Goal: Check status: Verify the current state of an ongoing process or item

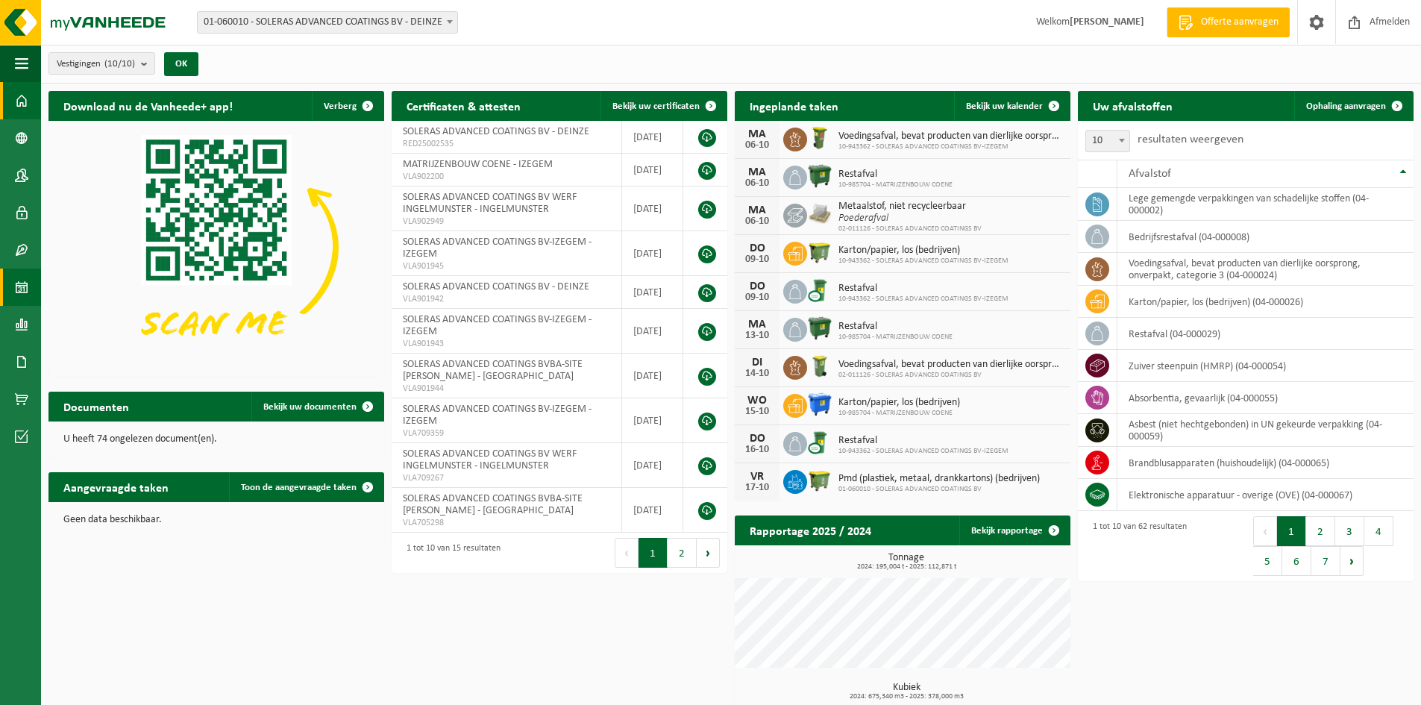
click at [19, 289] on span at bounding box center [21, 287] width 13 height 37
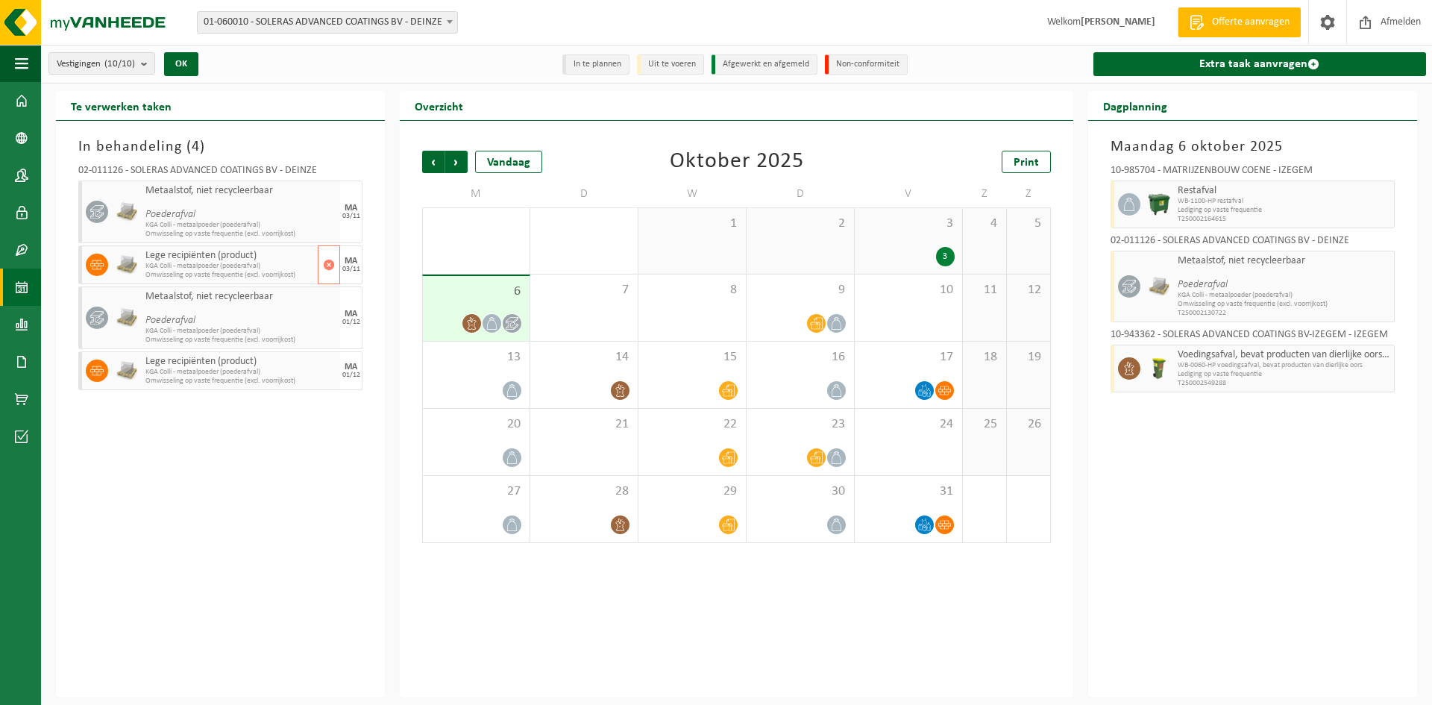
click at [227, 263] on span "KGA Colli - metaalpoeder (poederafval)" at bounding box center [229, 266] width 169 height 9
click at [203, 260] on span "Lege recipiënten (product)" at bounding box center [229, 256] width 169 height 12
click at [263, 303] on span "Poederafval" at bounding box center [229, 315] width 169 height 24
